Goal: Task Accomplishment & Management: Complete application form

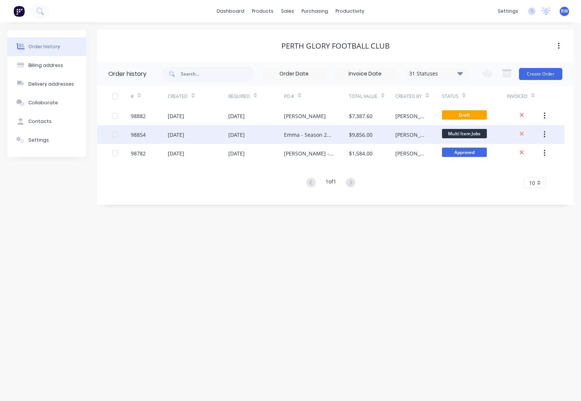
click at [144, 135] on div "98854" at bounding box center [138, 135] width 15 height 8
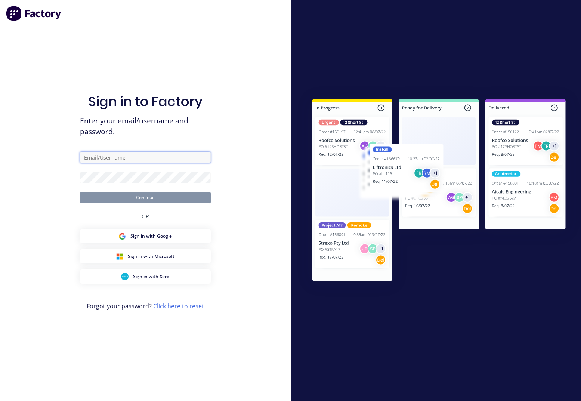
click at [132, 154] on input "text" at bounding box center [145, 157] width 131 height 11
type input "[EMAIL_ADDRESS][DOMAIN_NAME]"
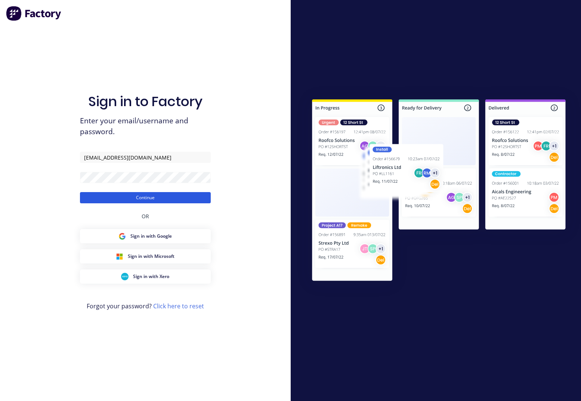
click at [114, 200] on button "Continue" at bounding box center [145, 197] width 131 height 11
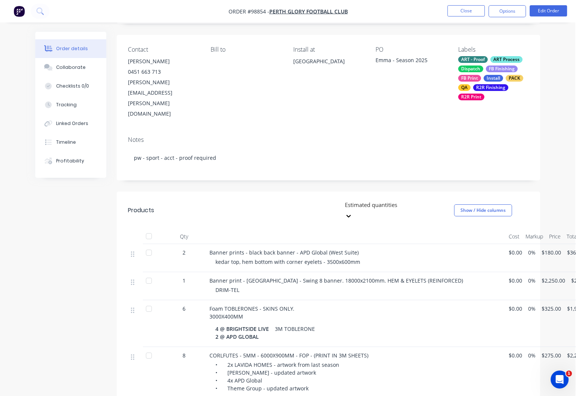
scroll to position [0, 1]
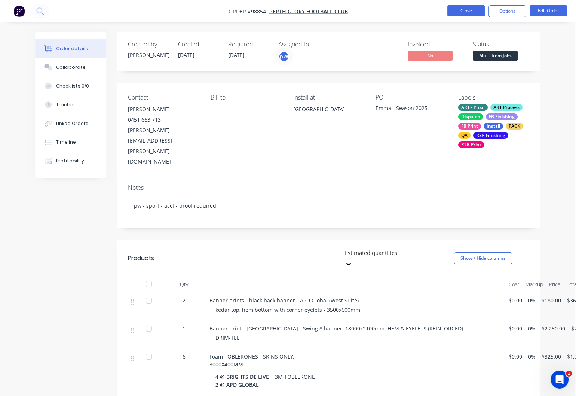
click at [460, 12] on button "Close" at bounding box center [465, 10] width 37 height 11
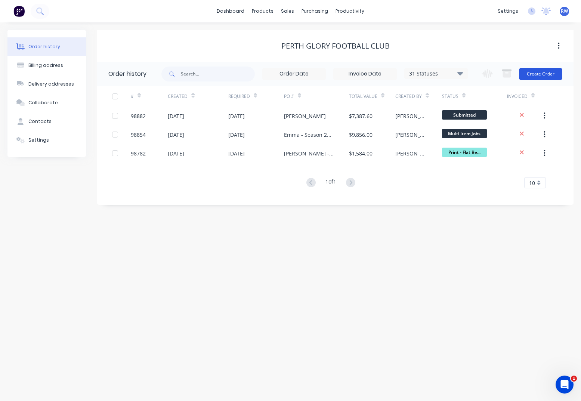
click at [547, 75] on button "Create Order" at bounding box center [540, 74] width 43 height 12
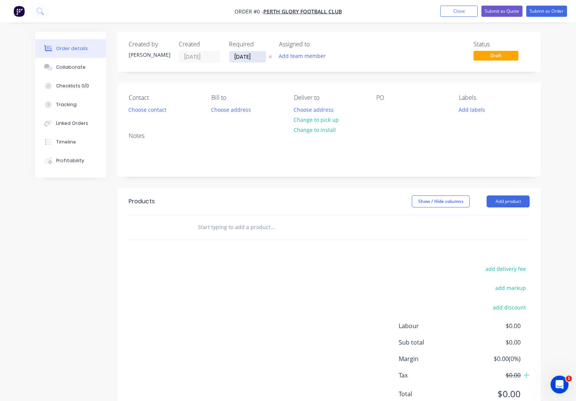
click at [257, 57] on input "[DATE]" at bounding box center [247, 56] width 37 height 11
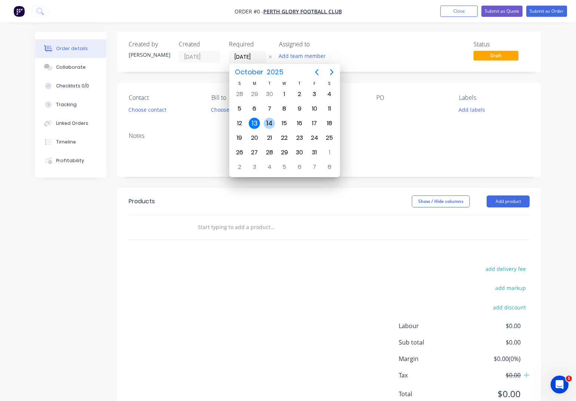
click at [267, 122] on div "14" at bounding box center [269, 123] width 11 height 11
type input "[DATE]"
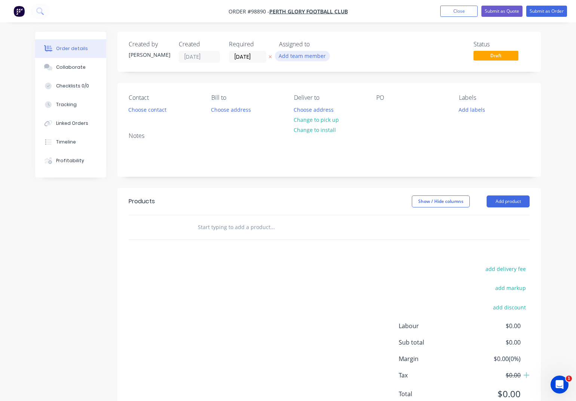
click at [300, 58] on button "Add team member" at bounding box center [302, 56] width 55 height 10
type input "[PERSON_NAME]"
click at [319, 98] on div "[PERSON_NAME]" at bounding box center [339, 98] width 75 height 8
click at [150, 111] on button "Choose contact" at bounding box center [147, 109] width 46 height 10
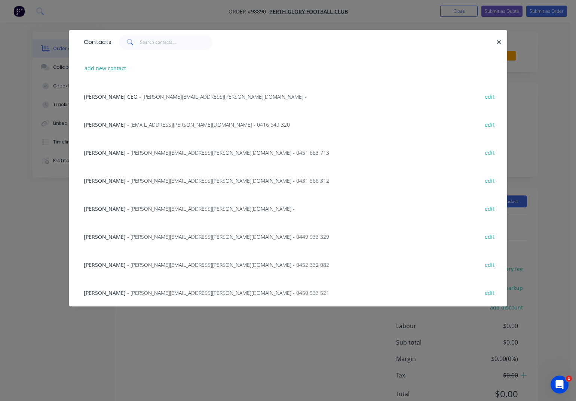
click at [141, 156] on div "[PERSON_NAME] - [PERSON_NAME][EMAIL_ADDRESS][PERSON_NAME][DOMAIN_NAME] - 0451 6…" at bounding box center [206, 153] width 245 height 8
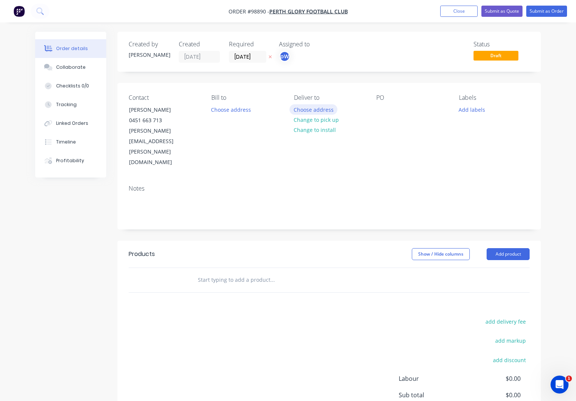
click at [317, 111] on button "Choose address" at bounding box center [313, 109] width 48 height 10
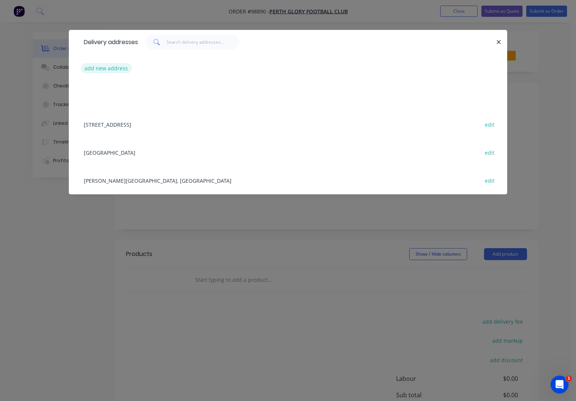
click at [119, 69] on button "add new address" at bounding box center [106, 68] width 51 height 10
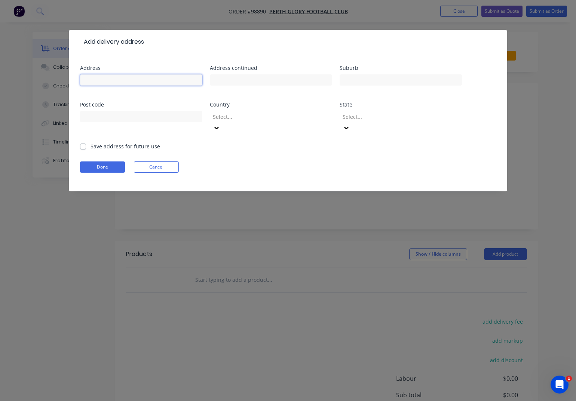
click at [143, 77] on input "text" at bounding box center [141, 79] width 122 height 11
type input "[STREET_ADDRESS]"
type input "Mirrabooka"
click at [91, 118] on input "text" at bounding box center [141, 116] width 122 height 11
type input "6061"
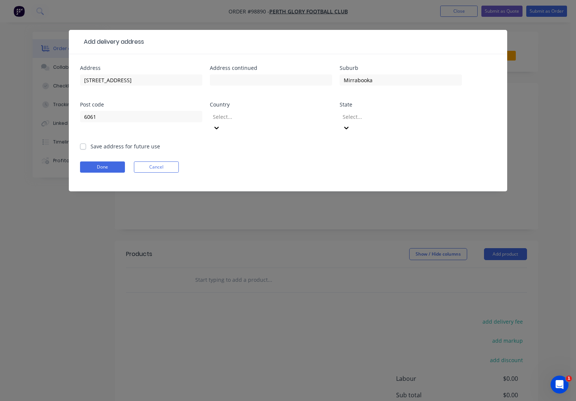
drag, startPoint x: 83, startPoint y: 136, endPoint x: 94, endPoint y: 150, distance: 17.6
click at [90, 142] on label "Save address for future use" at bounding box center [125, 146] width 70 height 8
click at [84, 142] on input "Save address for future use" at bounding box center [83, 145] width 6 height 7
checkbox input "true"
click at [103, 161] on button "Done" at bounding box center [102, 166] width 45 height 11
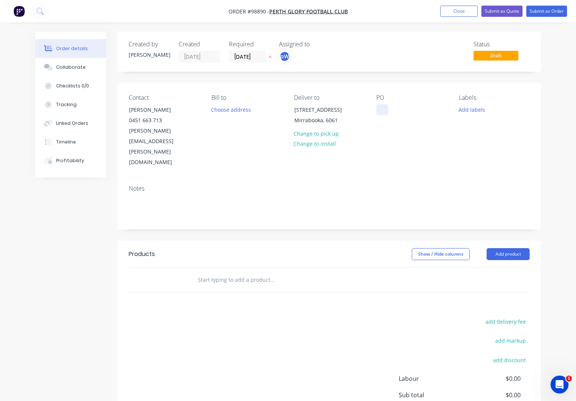
click at [382, 110] on div at bounding box center [382, 109] width 12 height 11
click at [477, 109] on button "Add labels" at bounding box center [472, 109] width 34 height 10
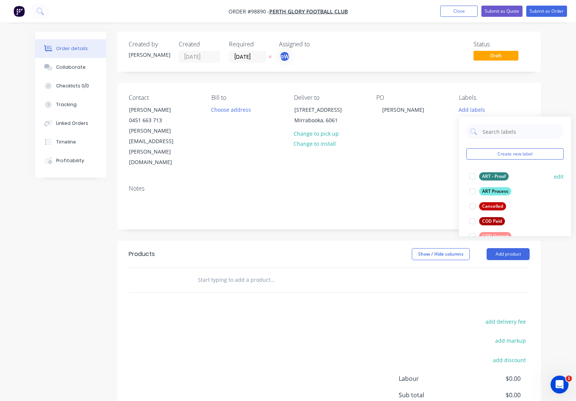
click at [497, 194] on div "ART Process" at bounding box center [495, 191] width 32 height 8
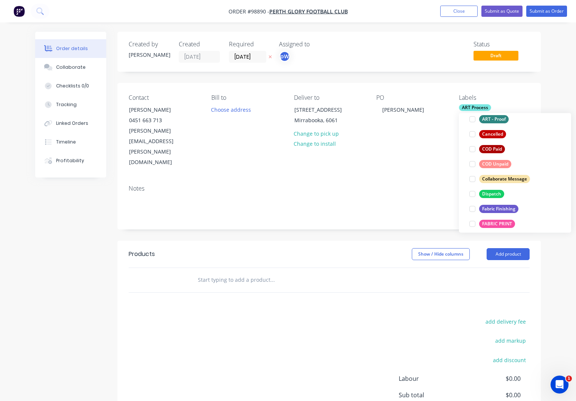
scroll to position [69, 0]
click at [485, 194] on div "Dispatch" at bounding box center [491, 194] width 25 height 8
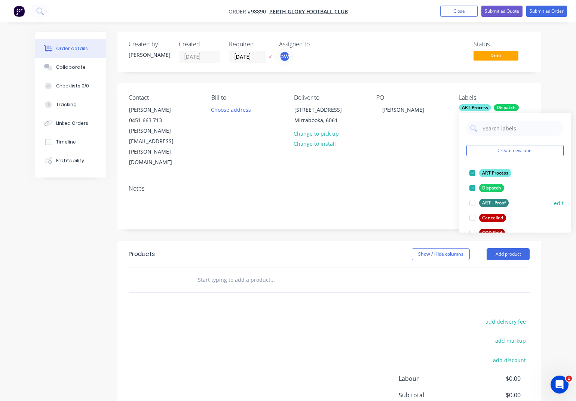
scroll to position [109, 0]
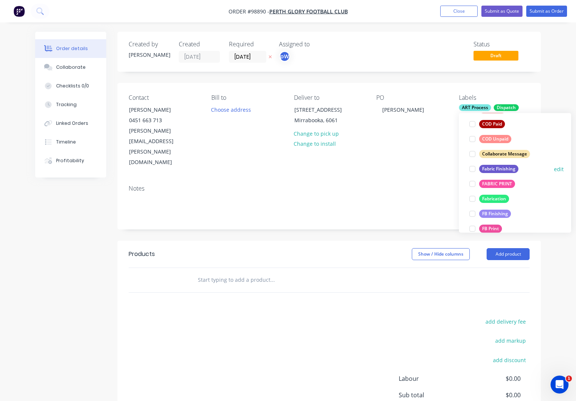
click at [490, 170] on div "Fabric Finishing" at bounding box center [498, 169] width 39 height 8
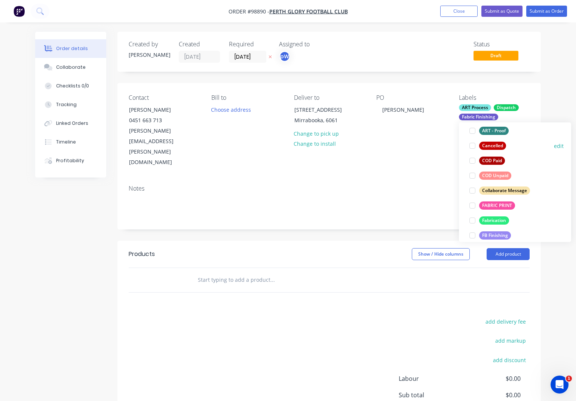
scroll to position [97, 0]
click at [496, 207] on div "FABRIC PRINT" at bounding box center [497, 205] width 36 height 8
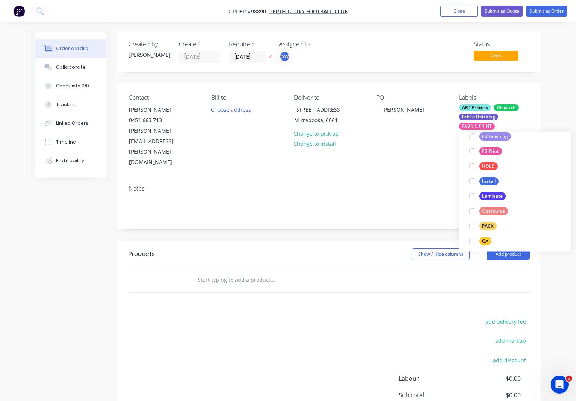
scroll to position [228, 0]
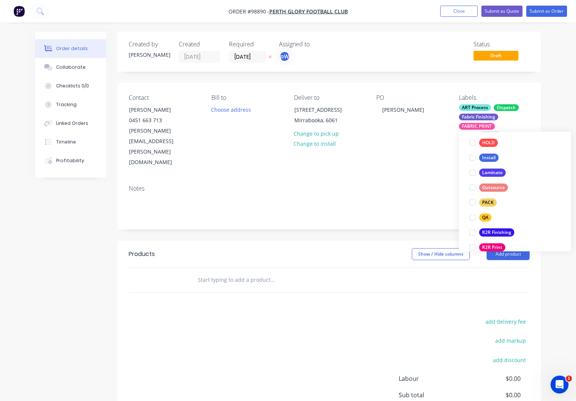
drag, startPoint x: 487, startPoint y: 204, endPoint x: 483, endPoint y: 210, distance: 7.3
click at [487, 204] on div "PACK" at bounding box center [488, 203] width 18 height 8
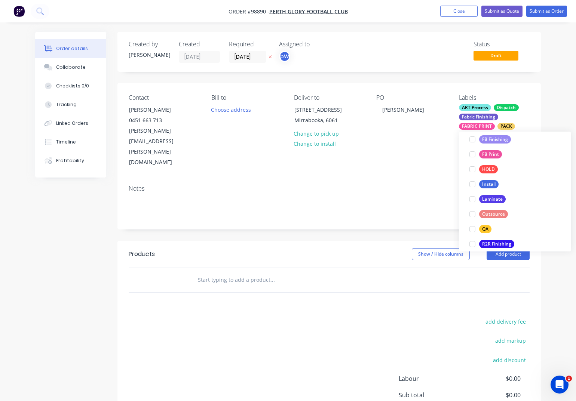
scroll to position [218, 0]
click at [484, 229] on div "QA" at bounding box center [485, 228] width 12 height 8
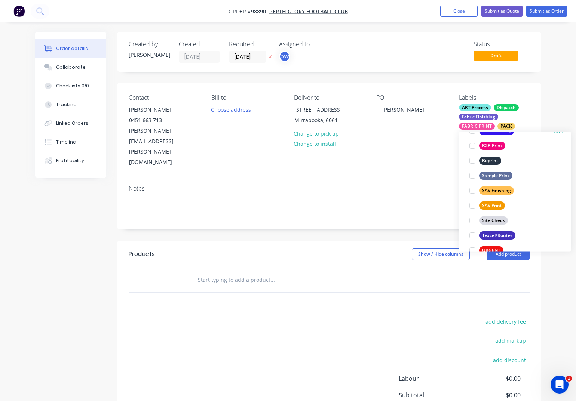
scroll to position [359, 0]
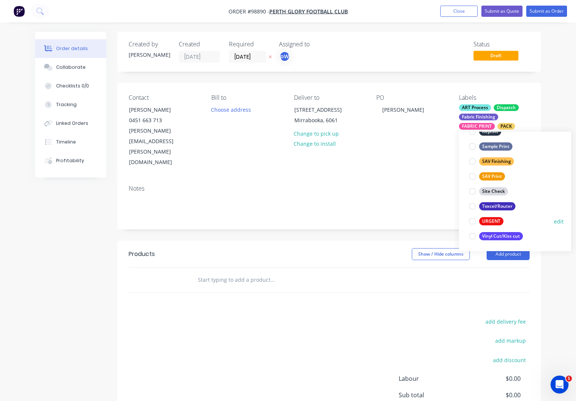
click at [489, 222] on div "URGENT" at bounding box center [491, 222] width 24 height 8
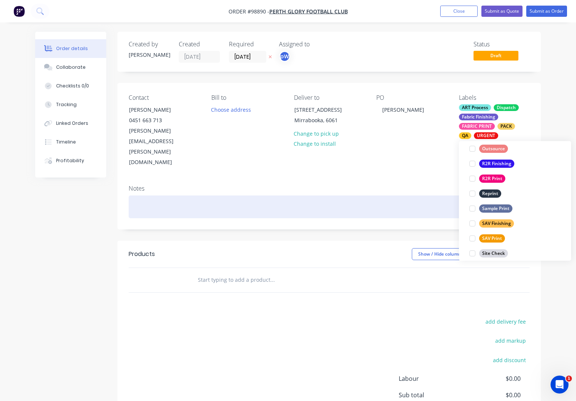
scroll to position [328, 0]
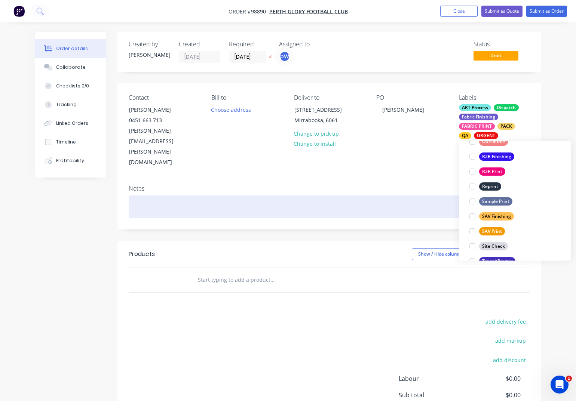
click at [156, 196] on div at bounding box center [329, 207] width 401 height 23
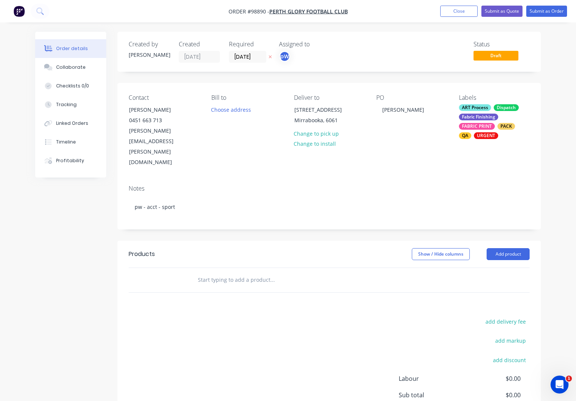
click at [201, 273] on input "text" at bounding box center [272, 280] width 150 height 15
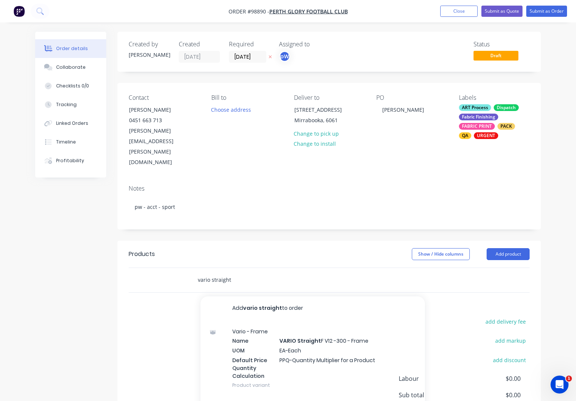
type input "vario straight"
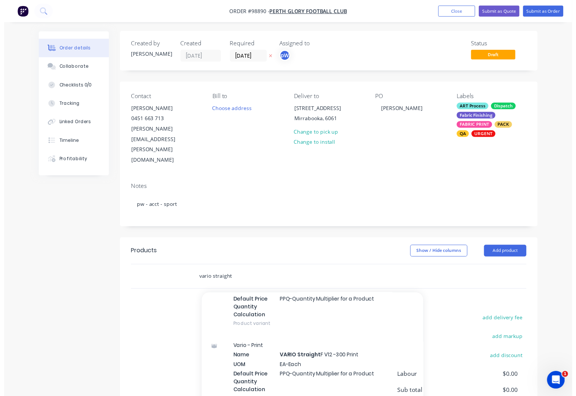
scroll to position [822, 0]
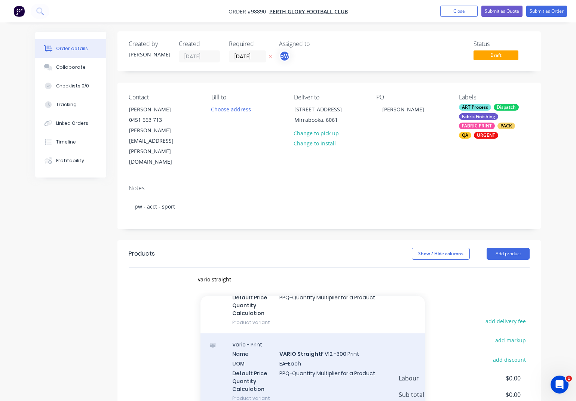
click at [313, 333] on div "Vario - Print Name VARIO Straight F V12 -300 Print UOM EA-Each Default Price Qu…" at bounding box center [312, 371] width 224 height 76
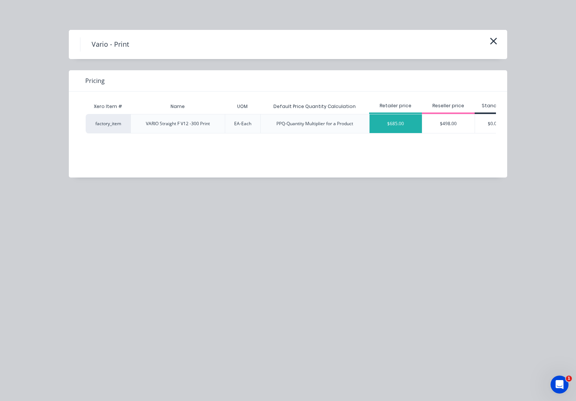
click at [396, 126] on div "$685.00" at bounding box center [395, 123] width 52 height 19
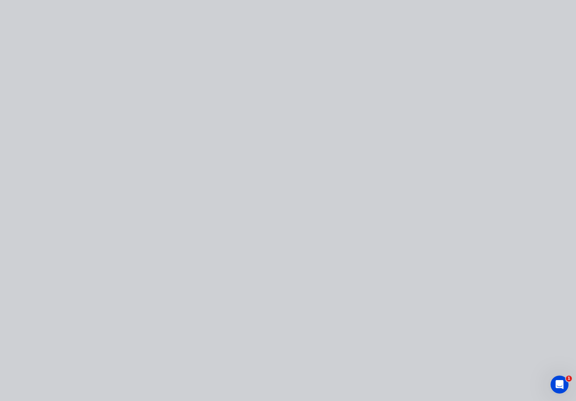
type input "$685.00"
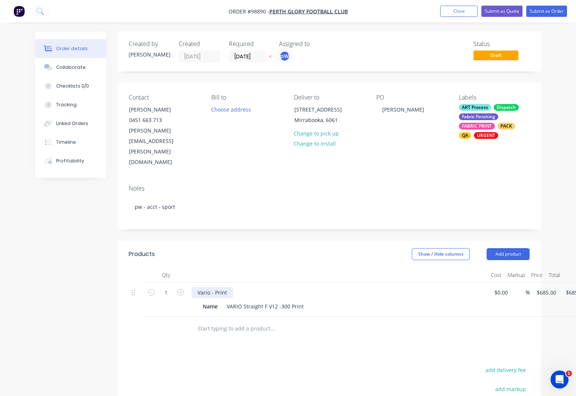
click at [230, 287] on div "Vario - Print" at bounding box center [211, 292] width 41 height 11
drag, startPoint x: 218, startPoint y: 278, endPoint x: 200, endPoint y: 278, distance: 17.9
click at [200, 301] on div "Name" at bounding box center [210, 306] width 21 height 11
click at [180, 289] on icon "button" at bounding box center [180, 292] width 7 height 7
type input "2"
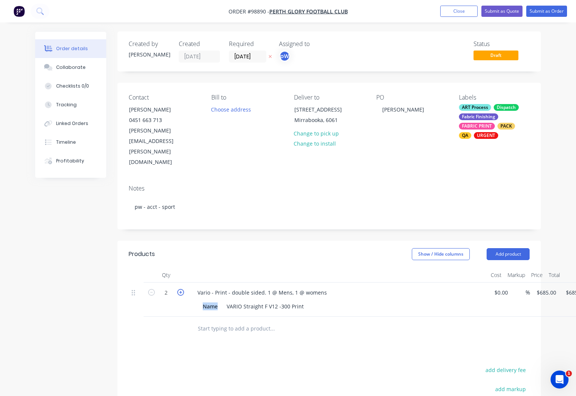
type input "$1,370.00"
click at [216, 301] on div "Name" at bounding box center [210, 306] width 21 height 11
click at [200, 301] on div "Name" at bounding box center [210, 306] width 21 height 11
click at [510, 248] on button "Add product" at bounding box center [507, 254] width 43 height 12
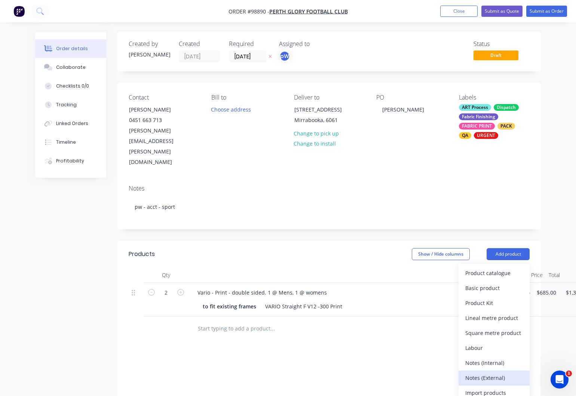
click at [476, 372] on div "Notes (External)" at bounding box center [494, 377] width 58 height 11
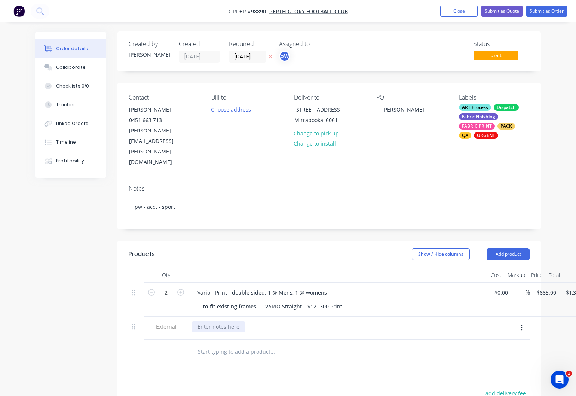
click at [212, 321] on div at bounding box center [218, 326] width 54 height 11
click at [333, 321] on div "these are needed for a media season launch [DATE]" at bounding box center [262, 326] width 142 height 11
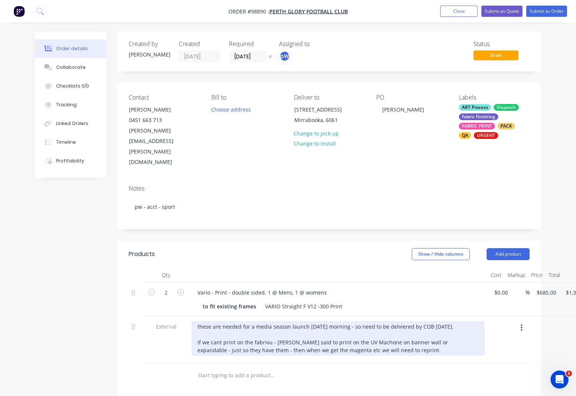
click at [361, 321] on div "these are needed for a media season launch [DATE] morning - so need to be delvi…" at bounding box center [337, 338] width 293 height 34
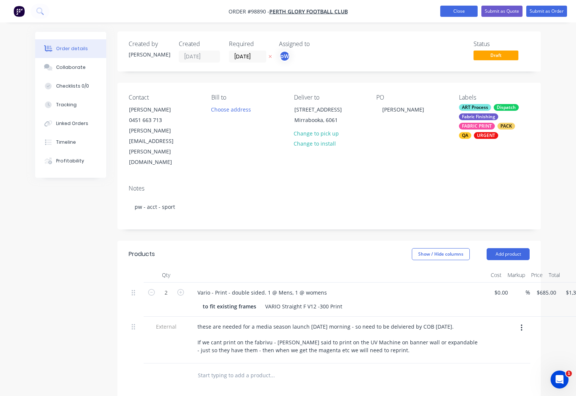
click at [459, 10] on button "Close" at bounding box center [458, 11] width 37 height 11
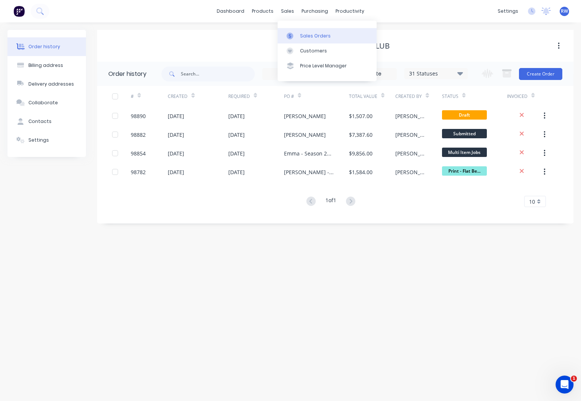
click at [309, 36] on div "Sales Orders" at bounding box center [315, 36] width 31 height 7
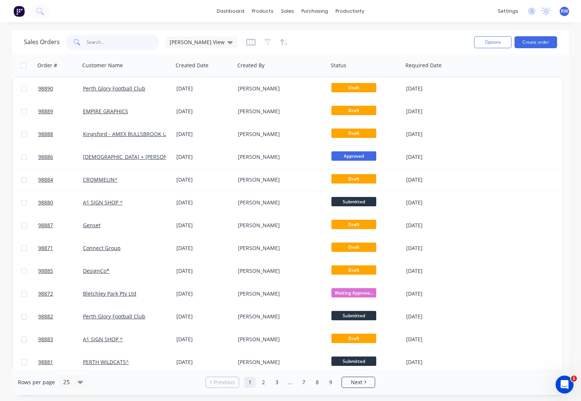
click at [127, 40] on input "text" at bounding box center [123, 42] width 73 height 15
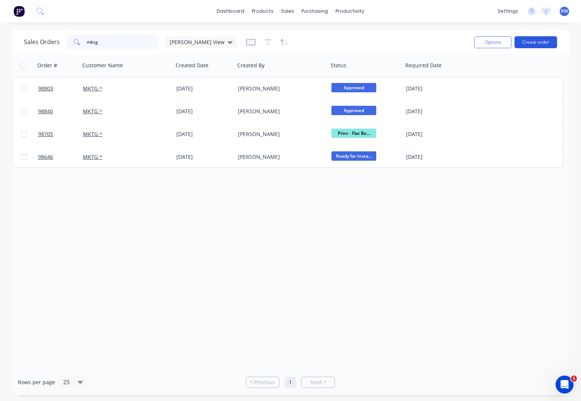
type input "mktg"
click at [538, 41] on button "Create order" at bounding box center [536, 42] width 43 height 12
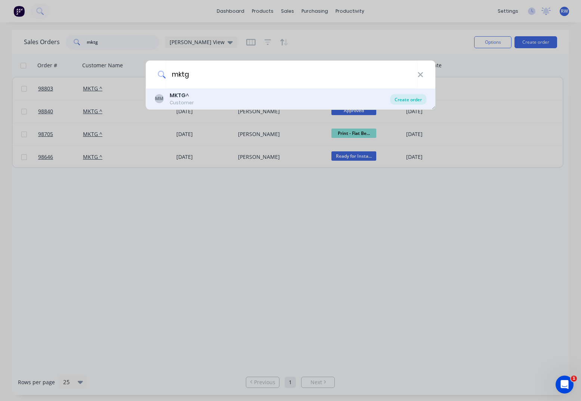
type input "mktg"
click at [410, 99] on div "Create order" at bounding box center [408, 99] width 36 height 10
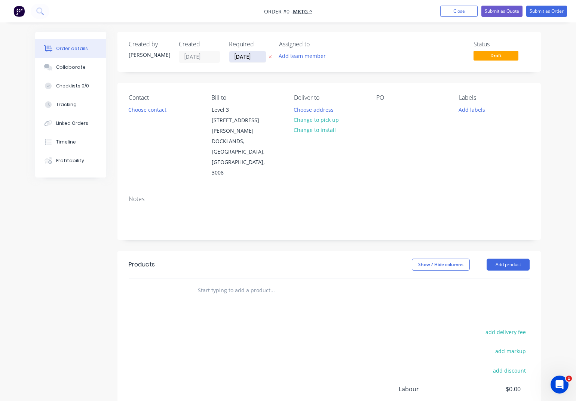
click at [259, 57] on input "[DATE]" at bounding box center [247, 56] width 37 height 11
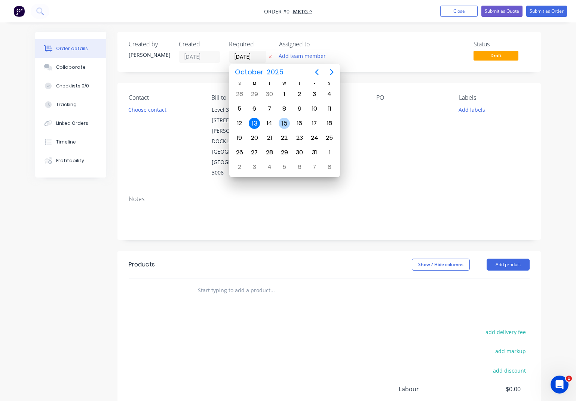
drag, startPoint x: 284, startPoint y: 123, endPoint x: 289, endPoint y: 123, distance: 4.5
click at [287, 123] on div "15" at bounding box center [284, 123] width 11 height 11
type input "[DATE]"
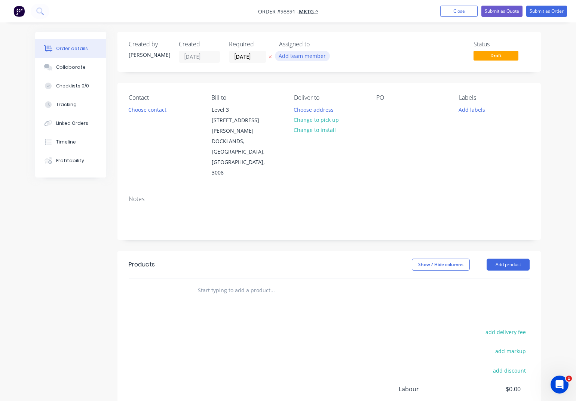
click at [297, 58] on button "Add team member" at bounding box center [302, 56] width 55 height 10
type input "[PERSON_NAME]"
click at [314, 98] on div "[PERSON_NAME]" at bounding box center [339, 98] width 75 height 8
click at [147, 112] on button "Choose contact" at bounding box center [147, 109] width 46 height 10
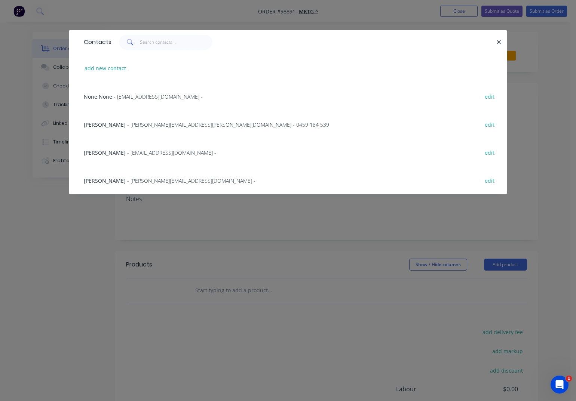
click at [136, 153] on span "- [EMAIL_ADDRESS][DOMAIN_NAME] -" at bounding box center [171, 152] width 89 height 7
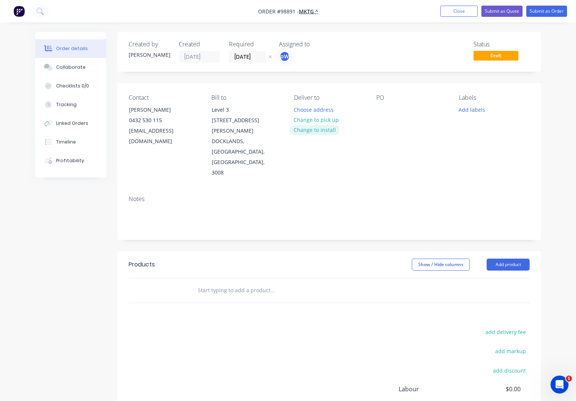
click at [316, 129] on button "Change to install" at bounding box center [314, 130] width 50 height 10
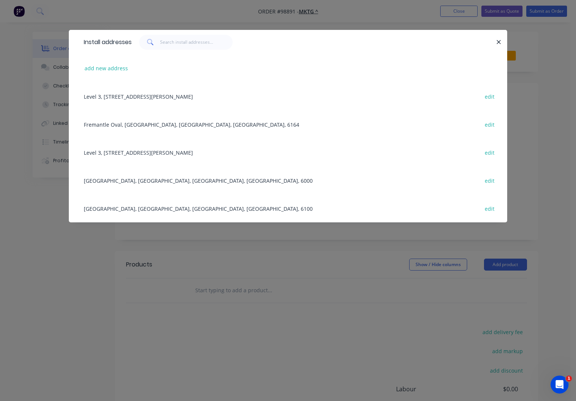
click at [122, 206] on div "[GEOGRAPHIC_DATA], [GEOGRAPHIC_DATA], [GEOGRAPHIC_DATA], [GEOGRAPHIC_DATA], 610…" at bounding box center [288, 208] width 416 height 28
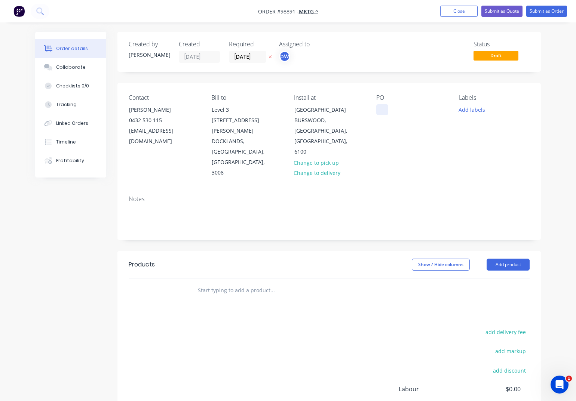
click at [384, 111] on div at bounding box center [382, 109] width 12 height 11
drag, startPoint x: 475, startPoint y: 109, endPoint x: 479, endPoint y: 109, distance: 4.1
click at [477, 109] on button "Add labels" at bounding box center [472, 109] width 34 height 10
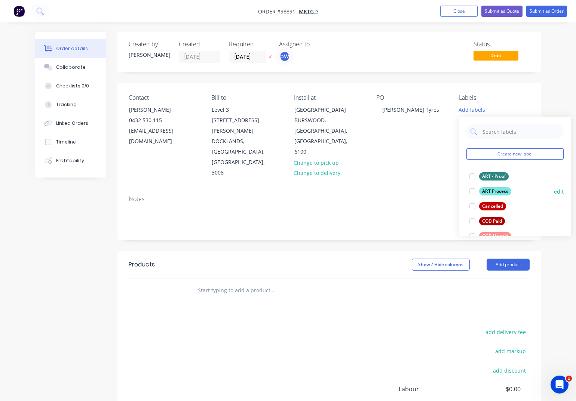
drag, startPoint x: 495, startPoint y: 178, endPoint x: 495, endPoint y: 187, distance: 9.4
click at [495, 179] on div "ART - Proof" at bounding box center [494, 176] width 30 height 8
click at [495, 188] on div "ART Process" at bounding box center [495, 188] width 32 height 8
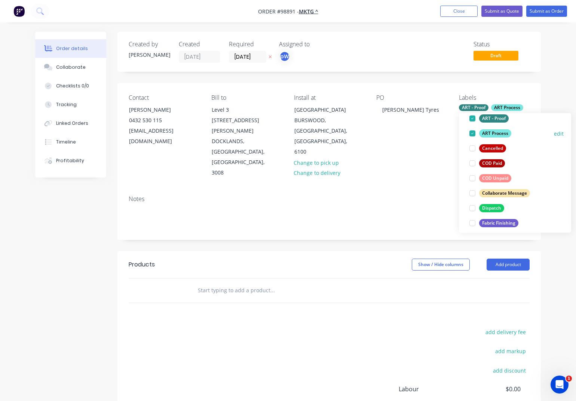
scroll to position [63, 0]
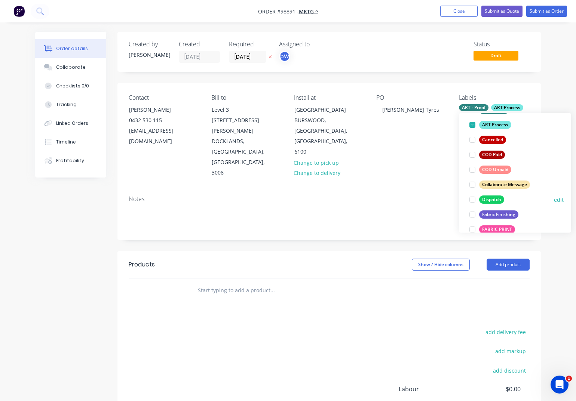
click at [490, 198] on div "Dispatch" at bounding box center [491, 200] width 25 height 8
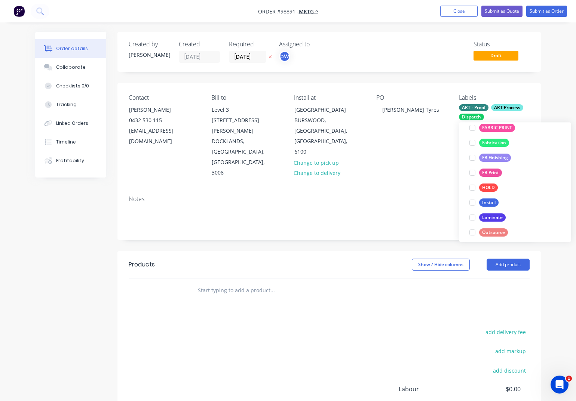
scroll to position [214, 0]
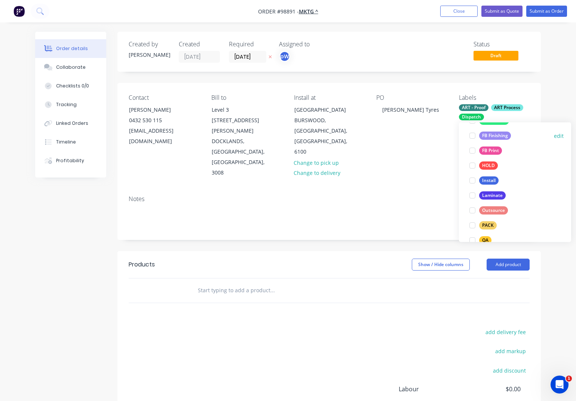
click at [492, 139] on div "FB Finishing" at bounding box center [495, 136] width 32 height 8
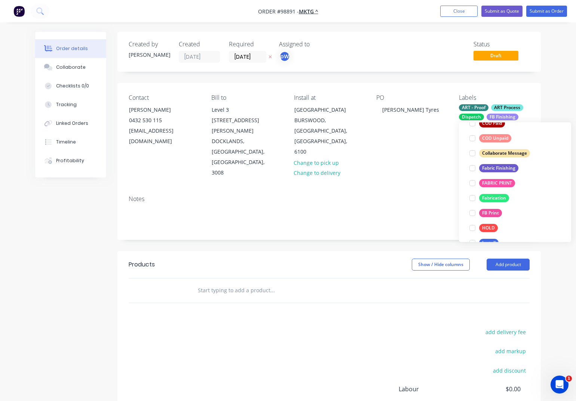
scroll to position [136, 0]
click at [487, 214] on div "FB Print" at bounding box center [490, 211] width 23 height 8
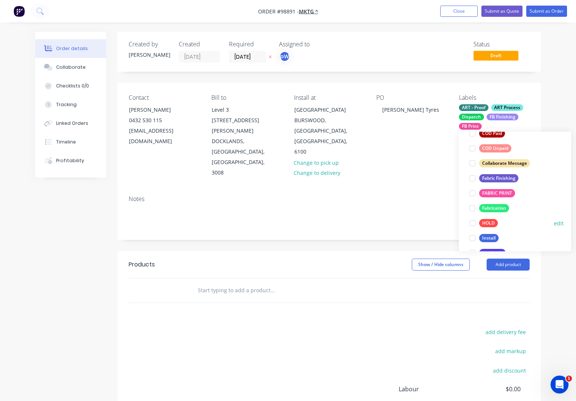
scroll to position [153, 0]
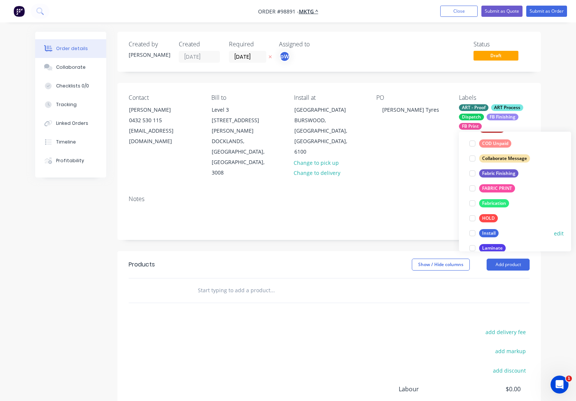
click at [488, 234] on div "Install" at bounding box center [488, 234] width 19 height 8
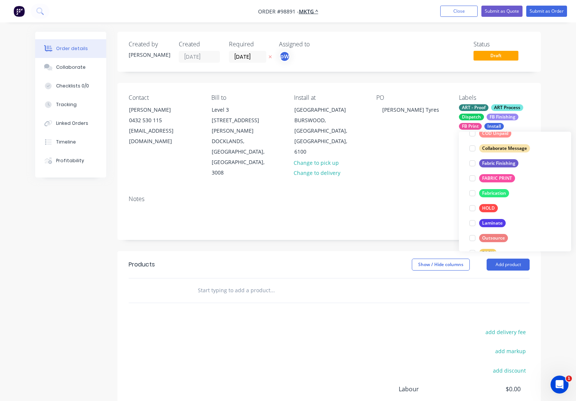
scroll to position [179, 0]
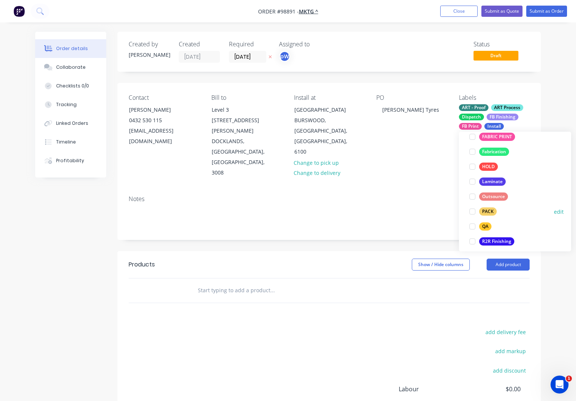
click at [486, 214] on div "PACK" at bounding box center [488, 212] width 18 height 8
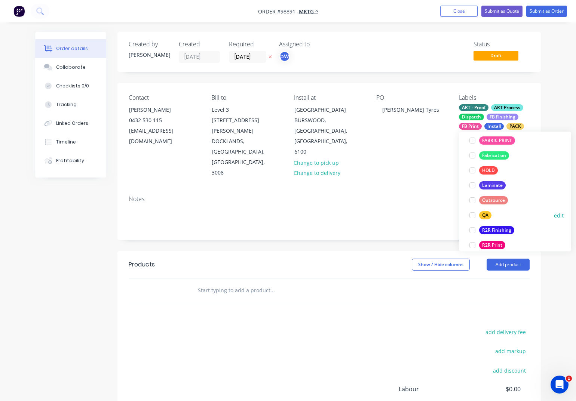
click at [482, 216] on div "QA" at bounding box center [485, 216] width 12 height 8
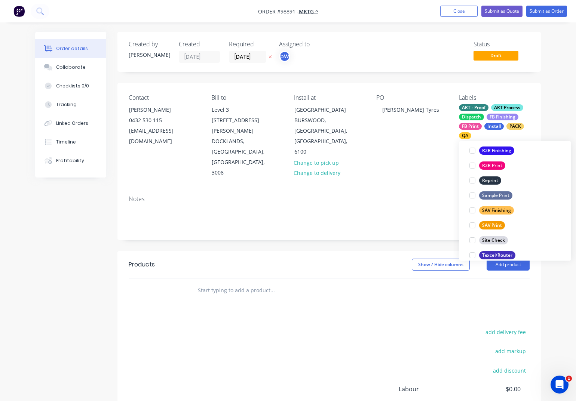
scroll to position [356, 0]
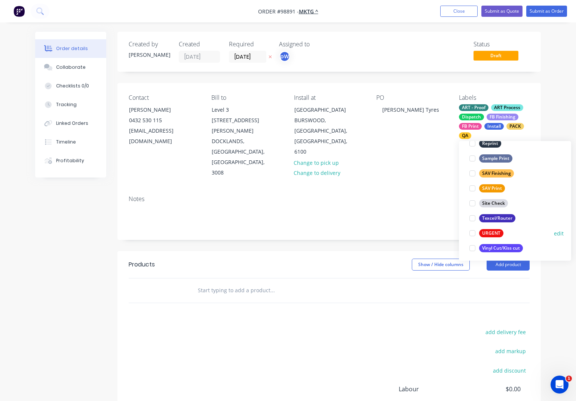
click at [483, 234] on div "URGENT" at bounding box center [491, 234] width 24 height 8
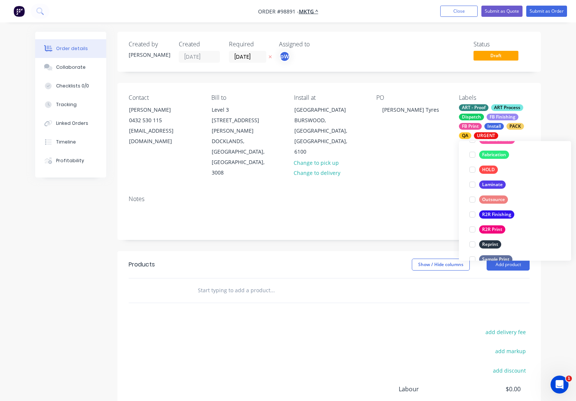
scroll to position [359, 0]
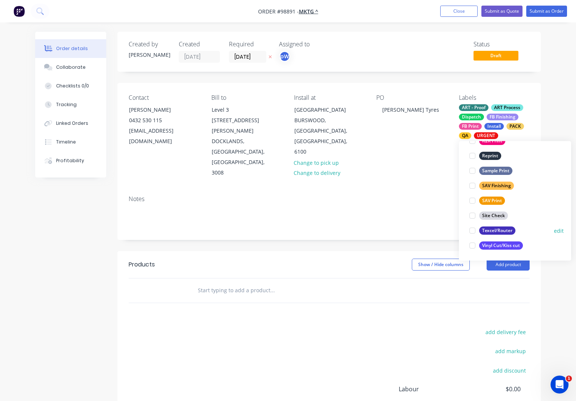
click at [485, 230] on div "Texcel/Router" at bounding box center [497, 231] width 36 height 8
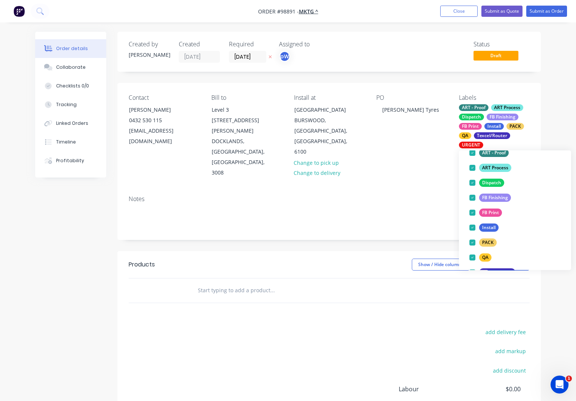
scroll to position [59, 0]
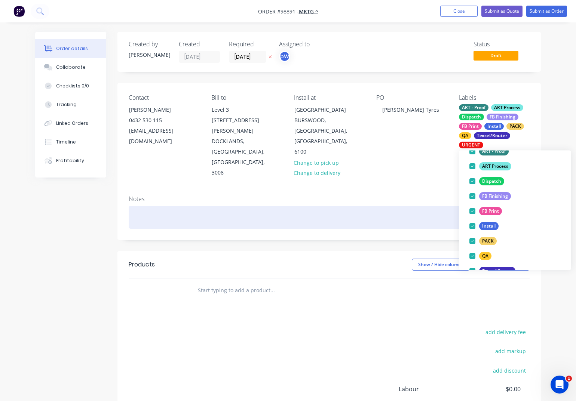
click at [187, 206] on div at bounding box center [329, 217] width 401 height 23
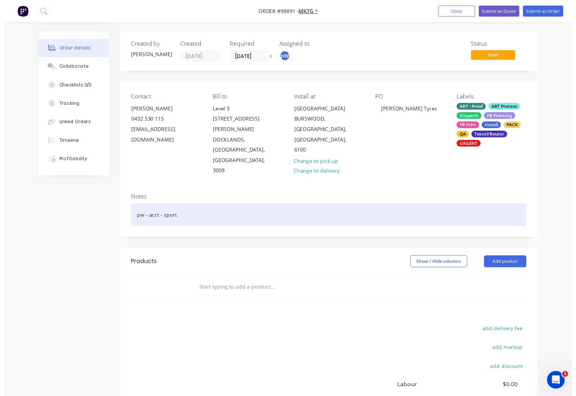
scroll to position [1, 0]
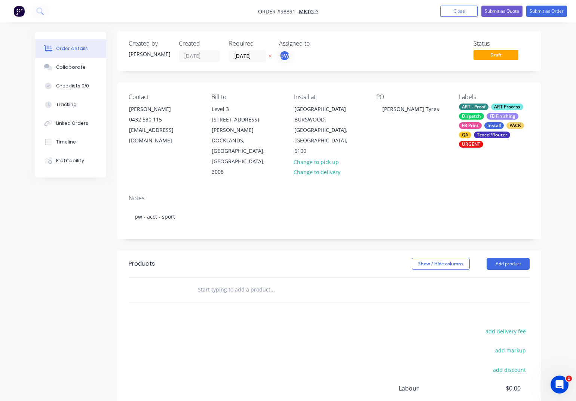
click at [232, 282] on input "text" at bounding box center [272, 289] width 150 height 15
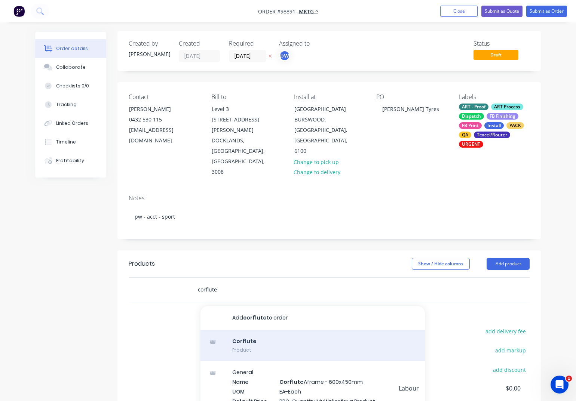
type input "corflute"
click at [237, 330] on div "Corflute Product" at bounding box center [312, 345] width 224 height 31
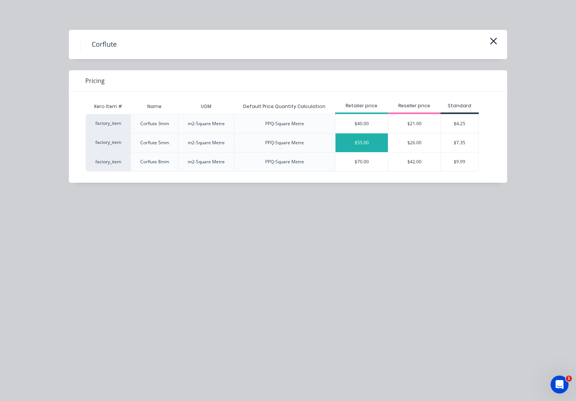
click at [371, 144] on div "$55.00" at bounding box center [361, 142] width 52 height 19
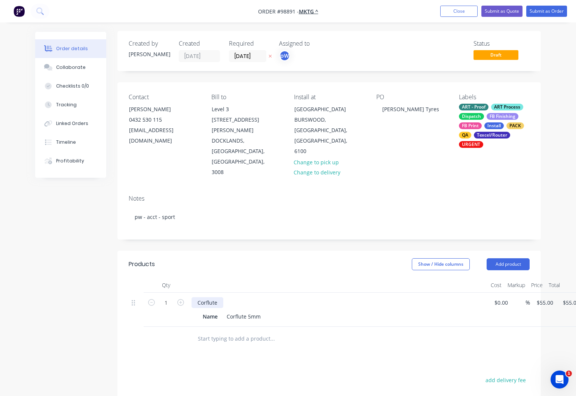
click at [219, 297] on div "Corflute" at bounding box center [207, 302] width 32 height 11
drag, startPoint x: 219, startPoint y: 286, endPoint x: 204, endPoint y: 285, distance: 15.4
click at [200, 311] on div "Name" at bounding box center [210, 316] width 21 height 11
drag, startPoint x: 219, startPoint y: 286, endPoint x: 205, endPoint y: 292, distance: 14.4
click at [203, 311] on div "Name" at bounding box center [210, 316] width 21 height 11
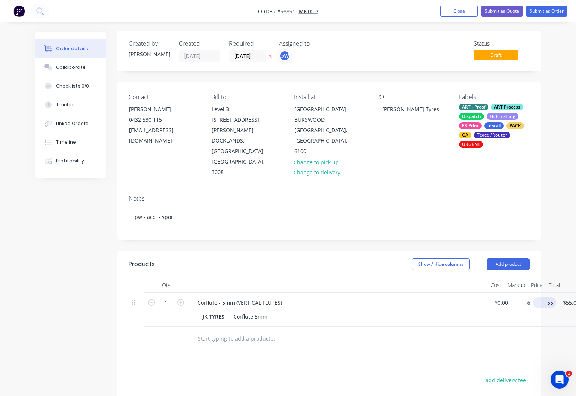
click at [548, 297] on input "55" at bounding box center [546, 302] width 20 height 11
type input "$0.00"
click at [508, 258] on button "Add product" at bounding box center [507, 264] width 43 height 12
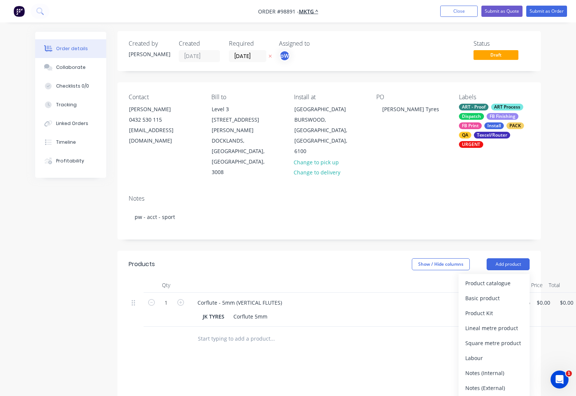
drag, startPoint x: 478, startPoint y: 361, endPoint x: 360, endPoint y: 359, distance: 118.2
click at [478, 382] on div "Notes (External)" at bounding box center [494, 387] width 58 height 11
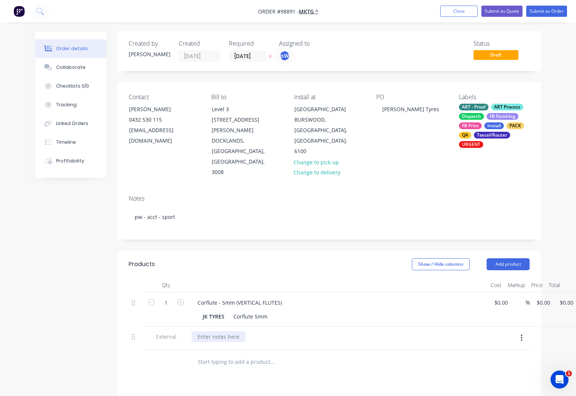
click at [208, 331] on div at bounding box center [218, 336] width 54 height 11
paste div
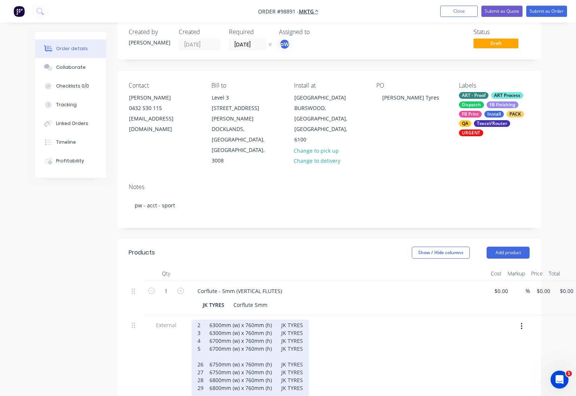
scroll to position [0, 0]
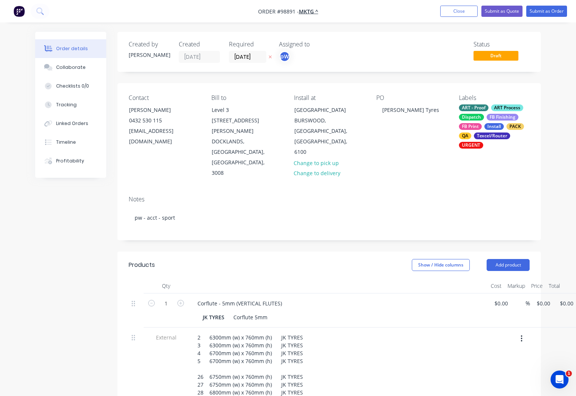
click at [289, 298] on div "Corflute - 5mm (VERTICAL FLUTES)" at bounding box center [337, 303] width 293 height 11
drag, startPoint x: 281, startPoint y: 272, endPoint x: 287, endPoint y: 274, distance: 6.0
click at [283, 298] on div "Corflute - 5mm (VERTICAL FLUTES)" at bounding box center [239, 303] width 96 height 11
click at [313, 298] on div "Corflute - 5mm (VERTICAL FLUTES) @ OPTUS SRADIUM" at bounding box center [264, 303] width 146 height 11
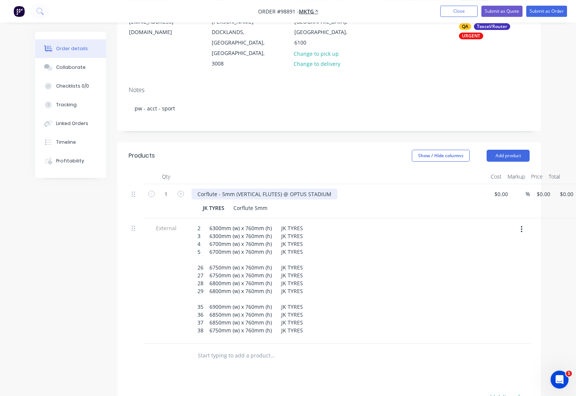
scroll to position [106, 0]
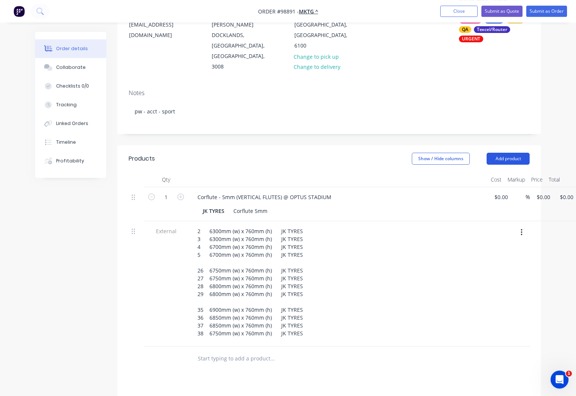
click at [506, 153] on button "Add product" at bounding box center [507, 159] width 43 height 12
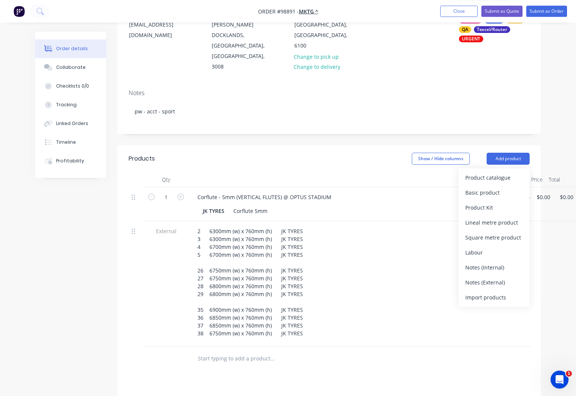
drag, startPoint x: 480, startPoint y: 251, endPoint x: 392, endPoint y: 291, distance: 97.0
click at [480, 277] on div "Notes (External)" at bounding box center [494, 282] width 58 height 11
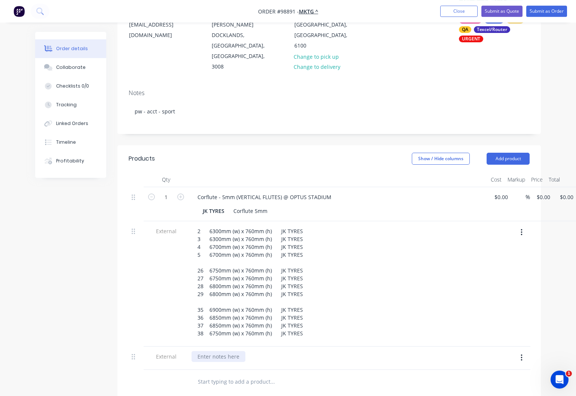
click at [218, 351] on div at bounding box center [218, 356] width 54 height 11
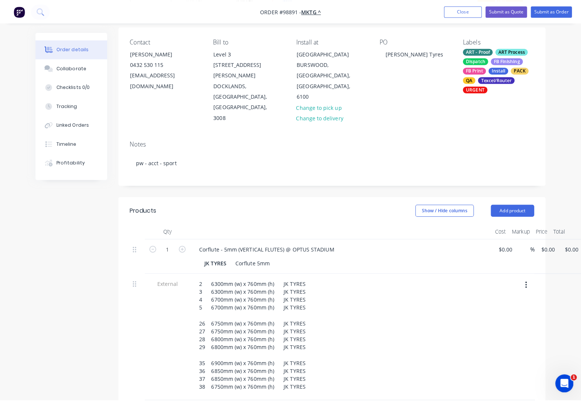
scroll to position [0, 0]
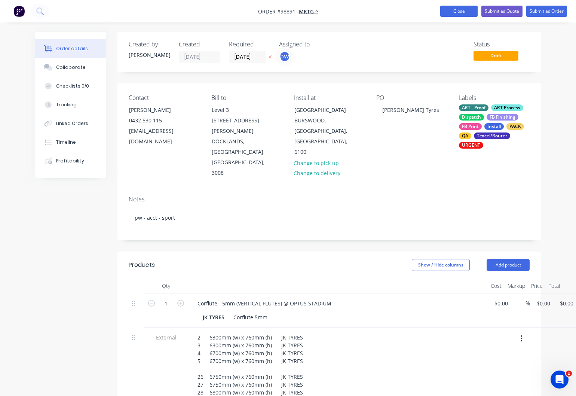
drag, startPoint x: 456, startPoint y: 10, endPoint x: 441, endPoint y: 9, distance: 15.0
click at [456, 10] on button "Close" at bounding box center [458, 11] width 37 height 11
